Goal: Information Seeking & Learning: Learn about a topic

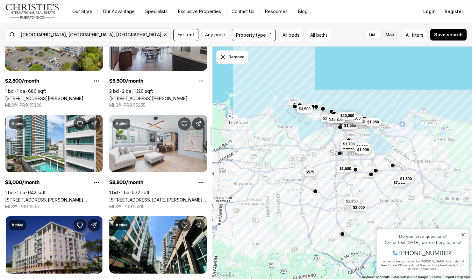
scroll to position [977, 0]
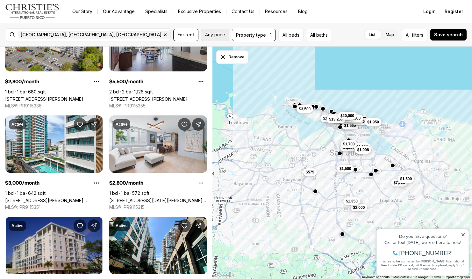
click at [216, 34] on span "Any price" at bounding box center [215, 34] width 20 height 5
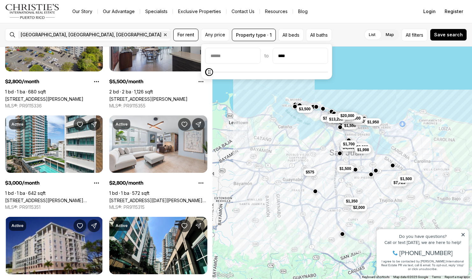
click at [208, 74] on icon "Maximum" at bounding box center [209, 72] width 2 height 4
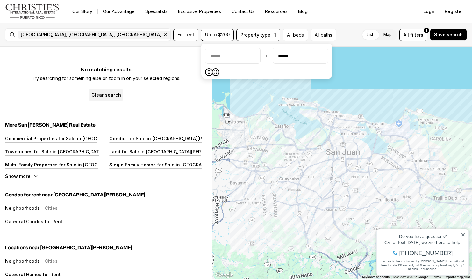
click at [213, 72] on span "Maximum" at bounding box center [216, 72] width 8 height 8
click at [209, 72] on span "Maximum" at bounding box center [212, 72] width 8 height 8
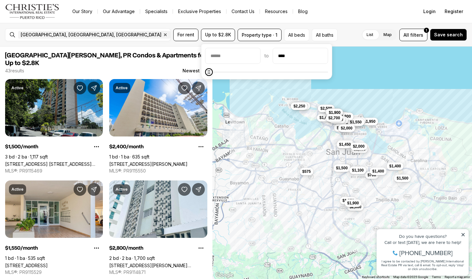
click at [207, 75] on icon "Maximum" at bounding box center [209, 71] width 5 height 5
click at [205, 75] on span at bounding box center [209, 72] width 8 height 8
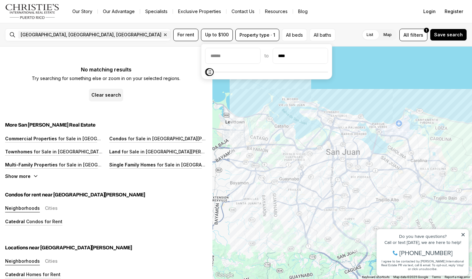
type input "****"
click at [206, 73] on span at bounding box center [210, 72] width 8 height 8
